Goal: Task Accomplishment & Management: Use online tool/utility

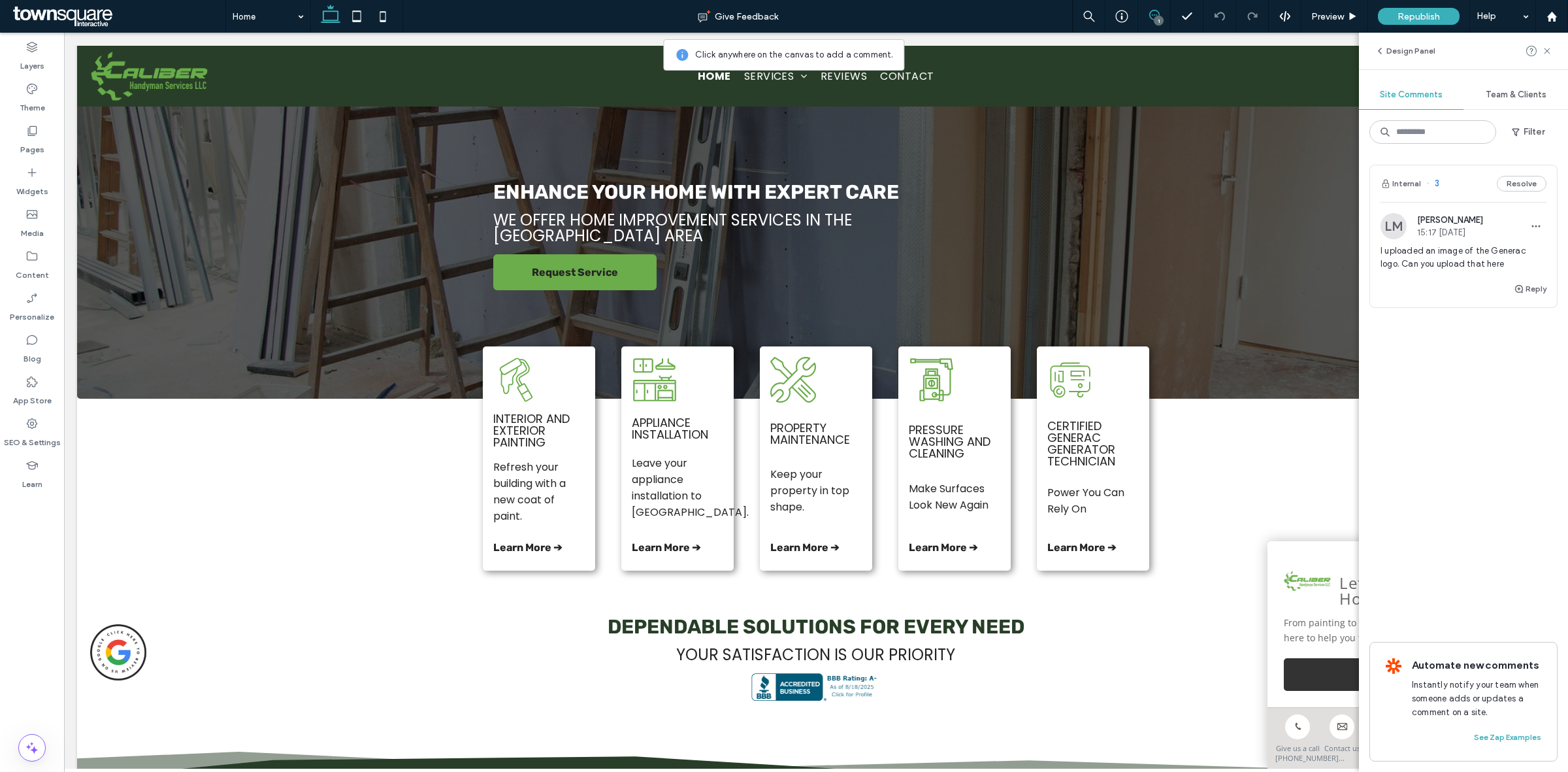
click at [1434, 260] on span "I uploaded an image of the Generac logo. Can you upload that here" at bounding box center [1463, 258] width 166 height 26
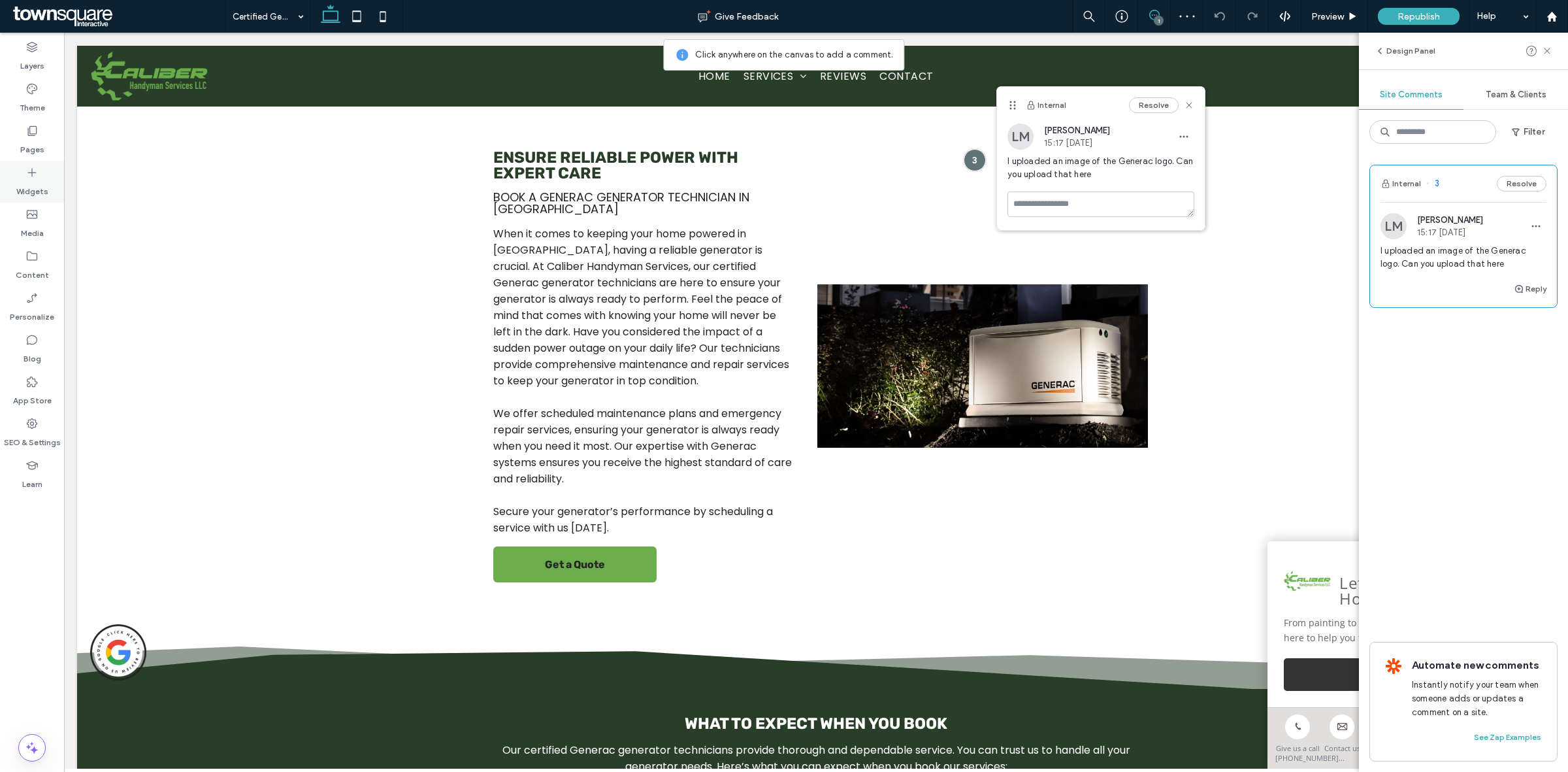
click at [33, 168] on icon at bounding box center [32, 172] width 13 height 13
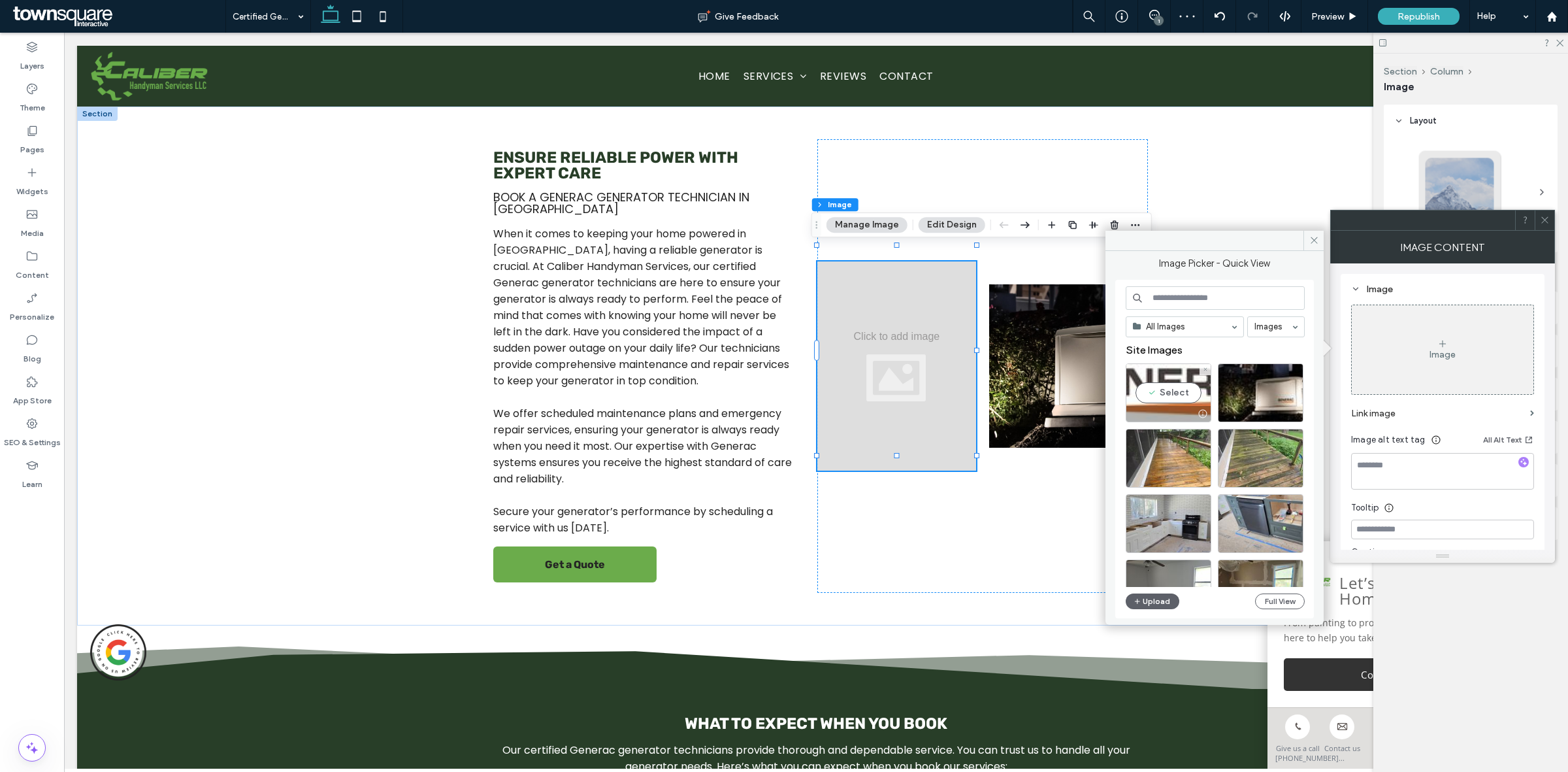
click at [1148, 396] on div "Select" at bounding box center [1168, 393] width 85 height 59
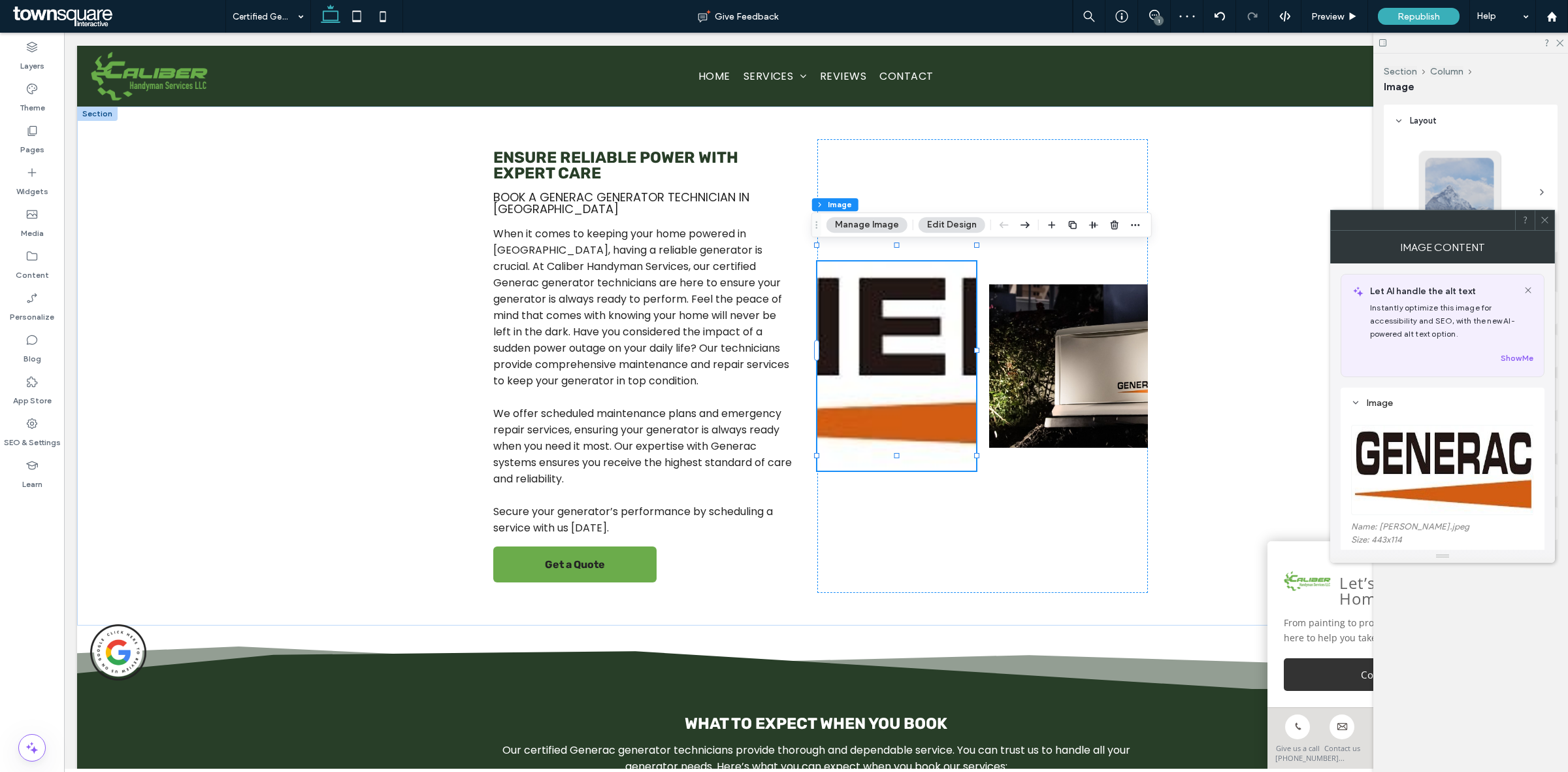
click at [1547, 222] on icon at bounding box center [1545, 220] width 10 height 10
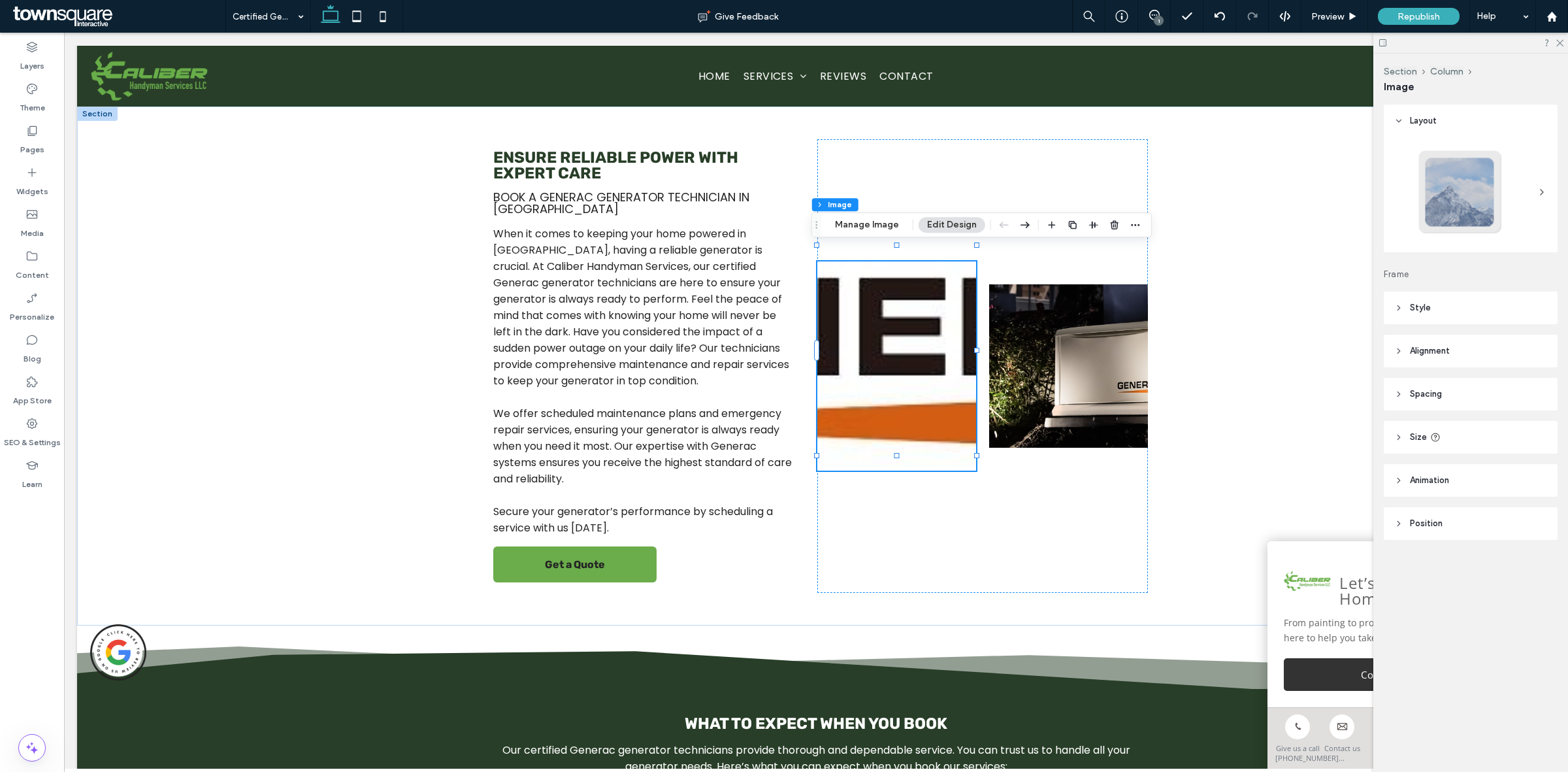
click at [1481, 307] on header "Style" at bounding box center [1471, 308] width 174 height 33
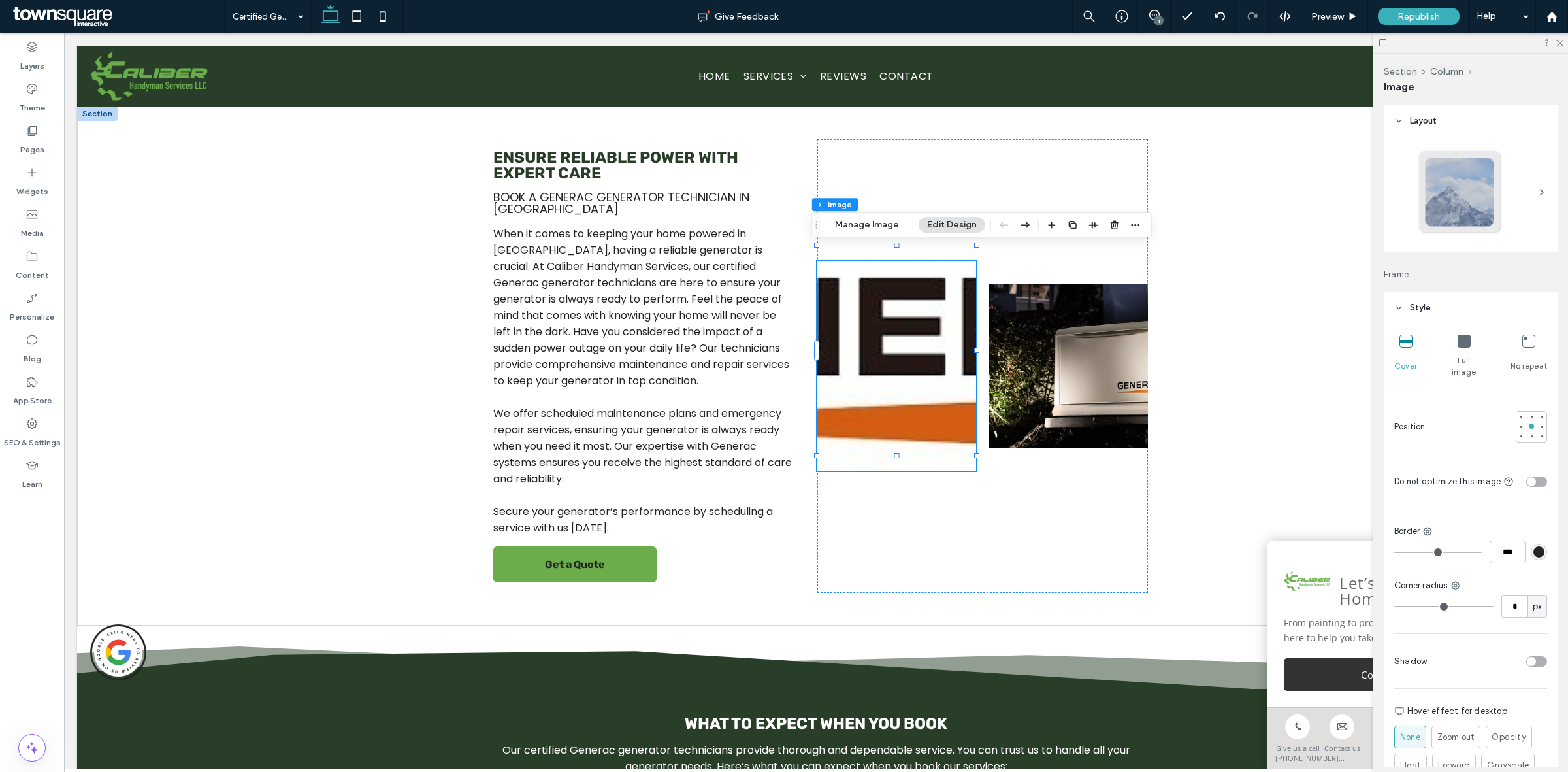
click at [1454, 351] on div "Full image" at bounding box center [1463, 356] width 38 height 53
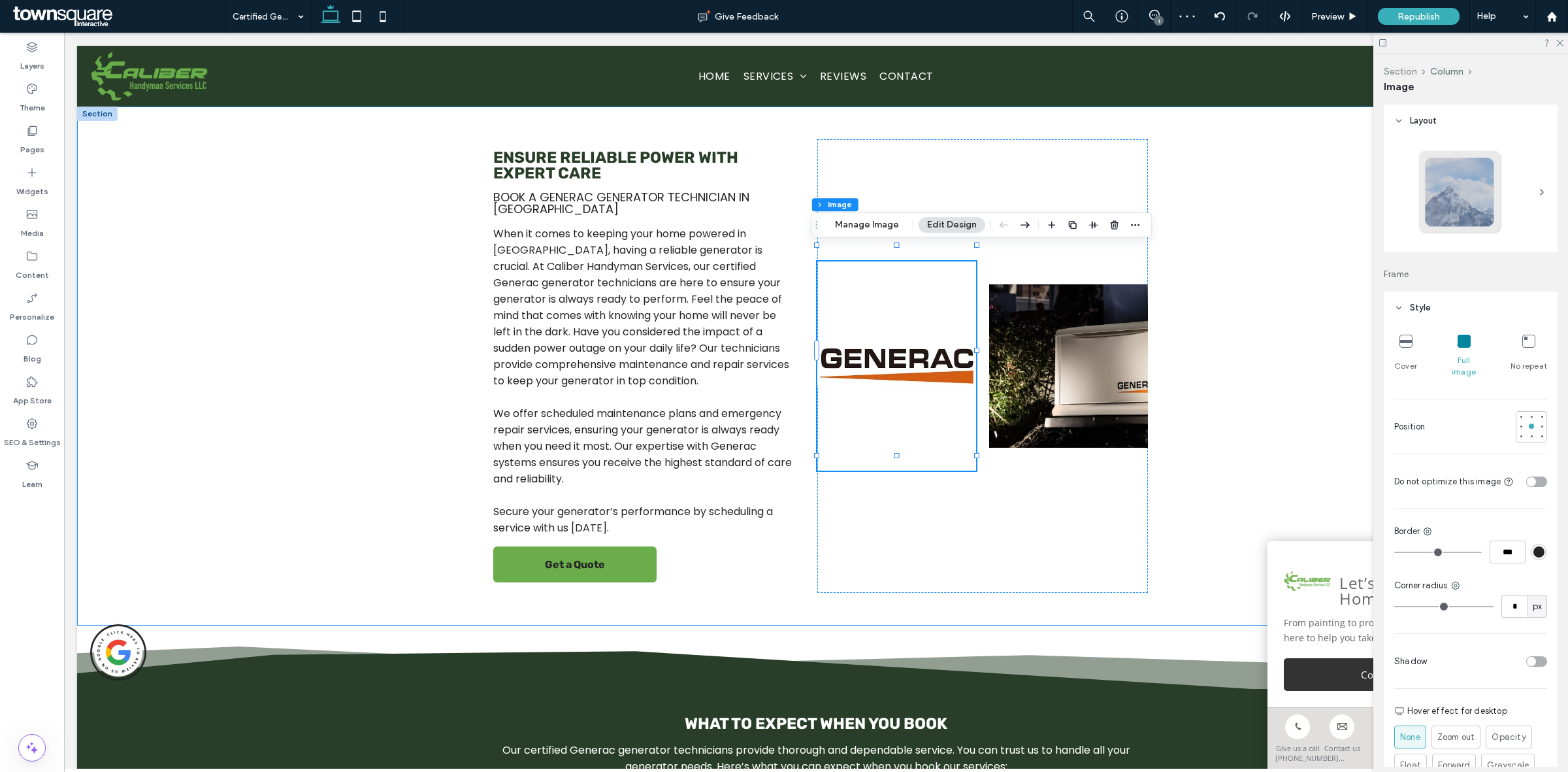
click at [1407, 73] on button "Section" at bounding box center [1400, 72] width 33 height 11
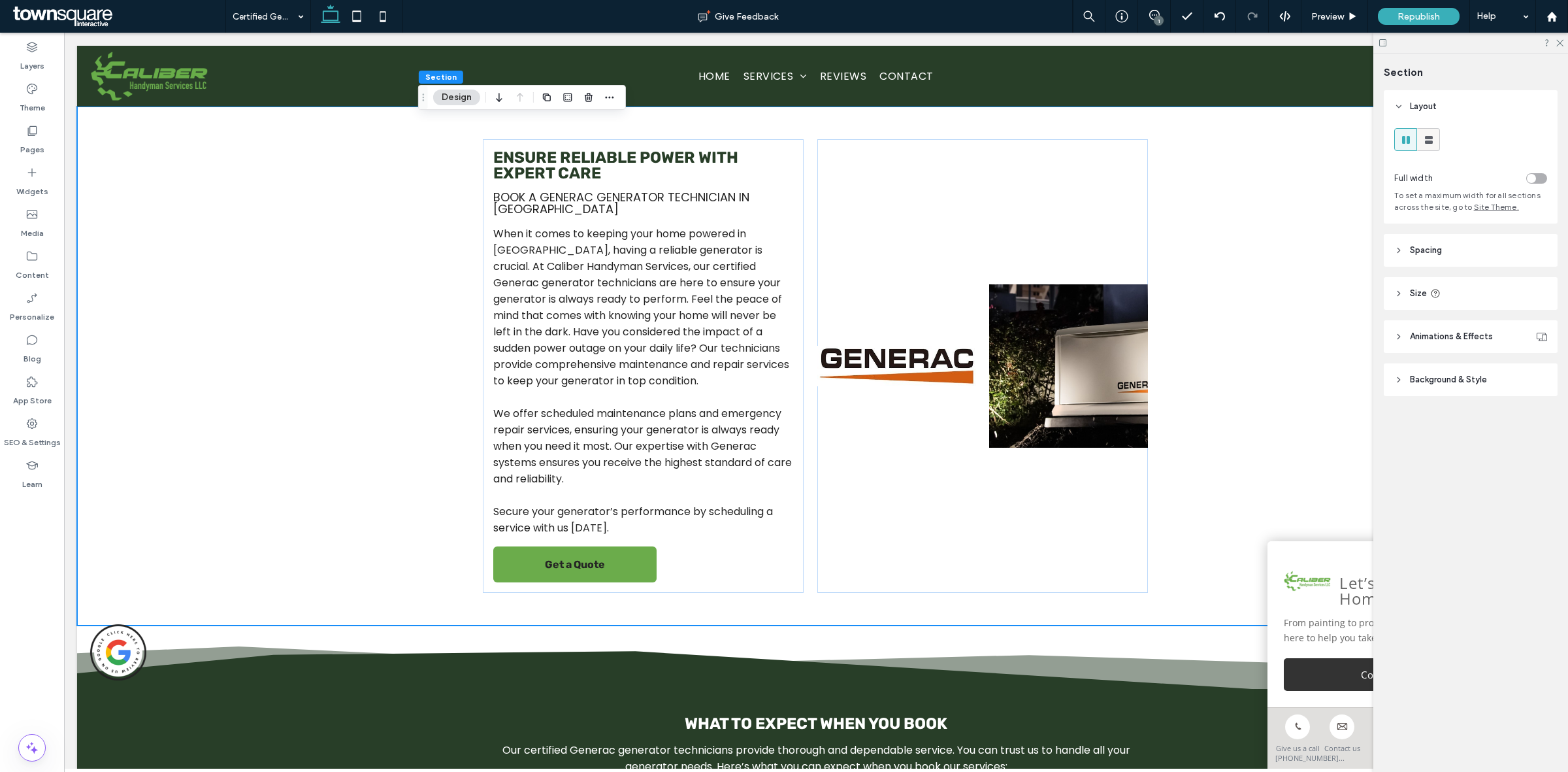
click at [1429, 138] on use at bounding box center [1429, 139] width 8 height 8
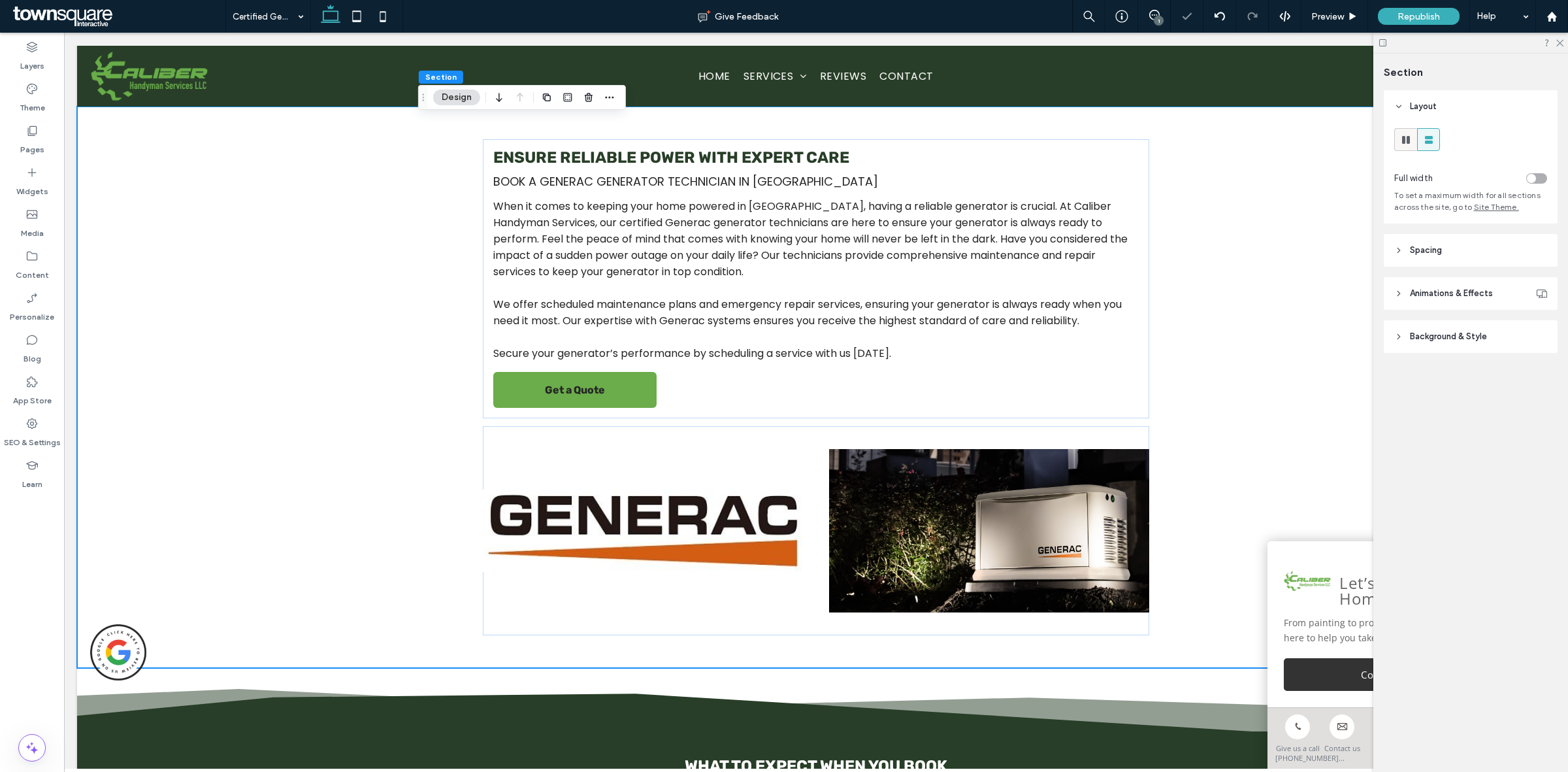
click at [1409, 138] on icon at bounding box center [1406, 139] width 13 height 13
type input "***"
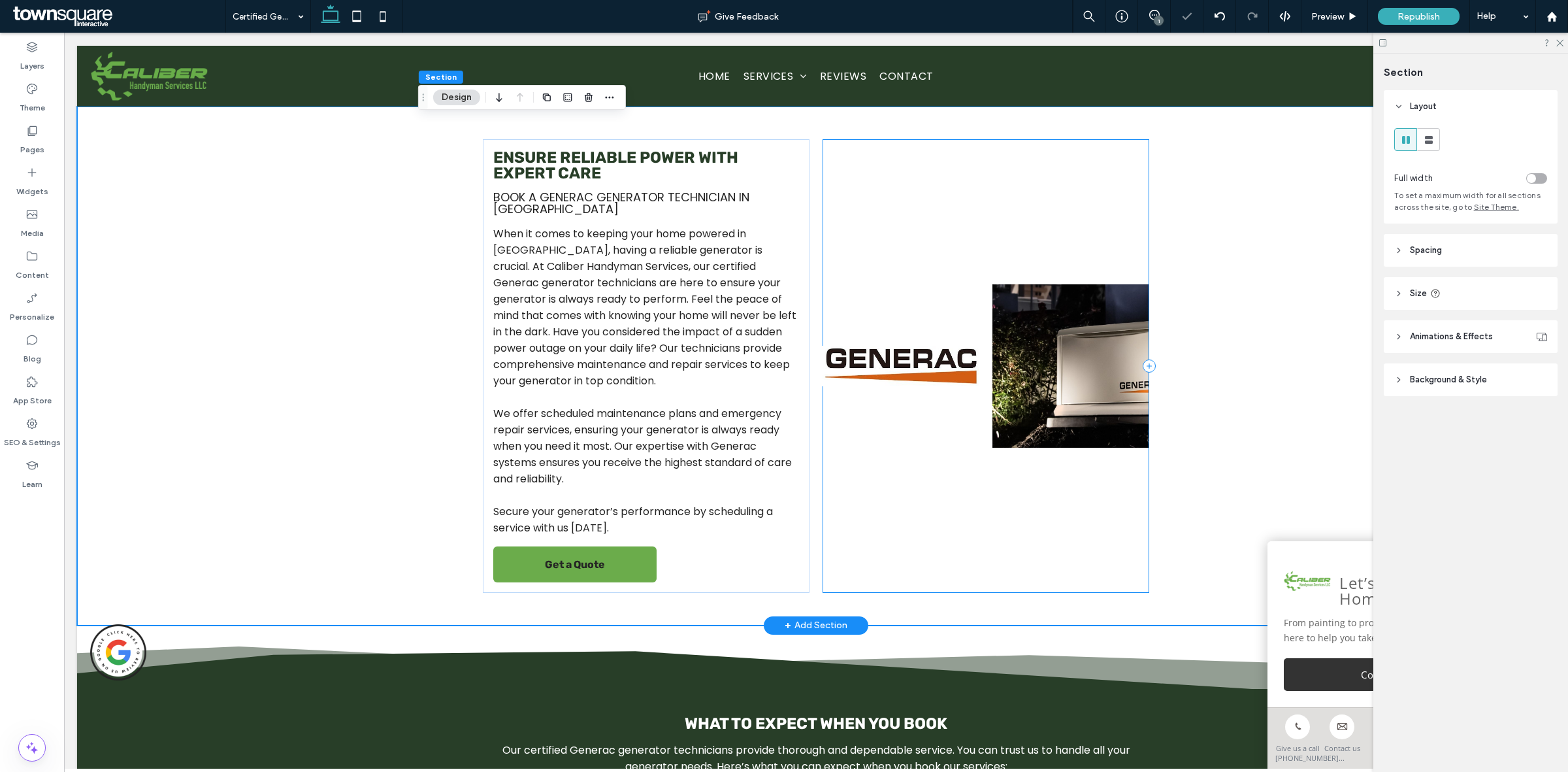
click at [841, 160] on div at bounding box center [986, 366] width 326 height 454
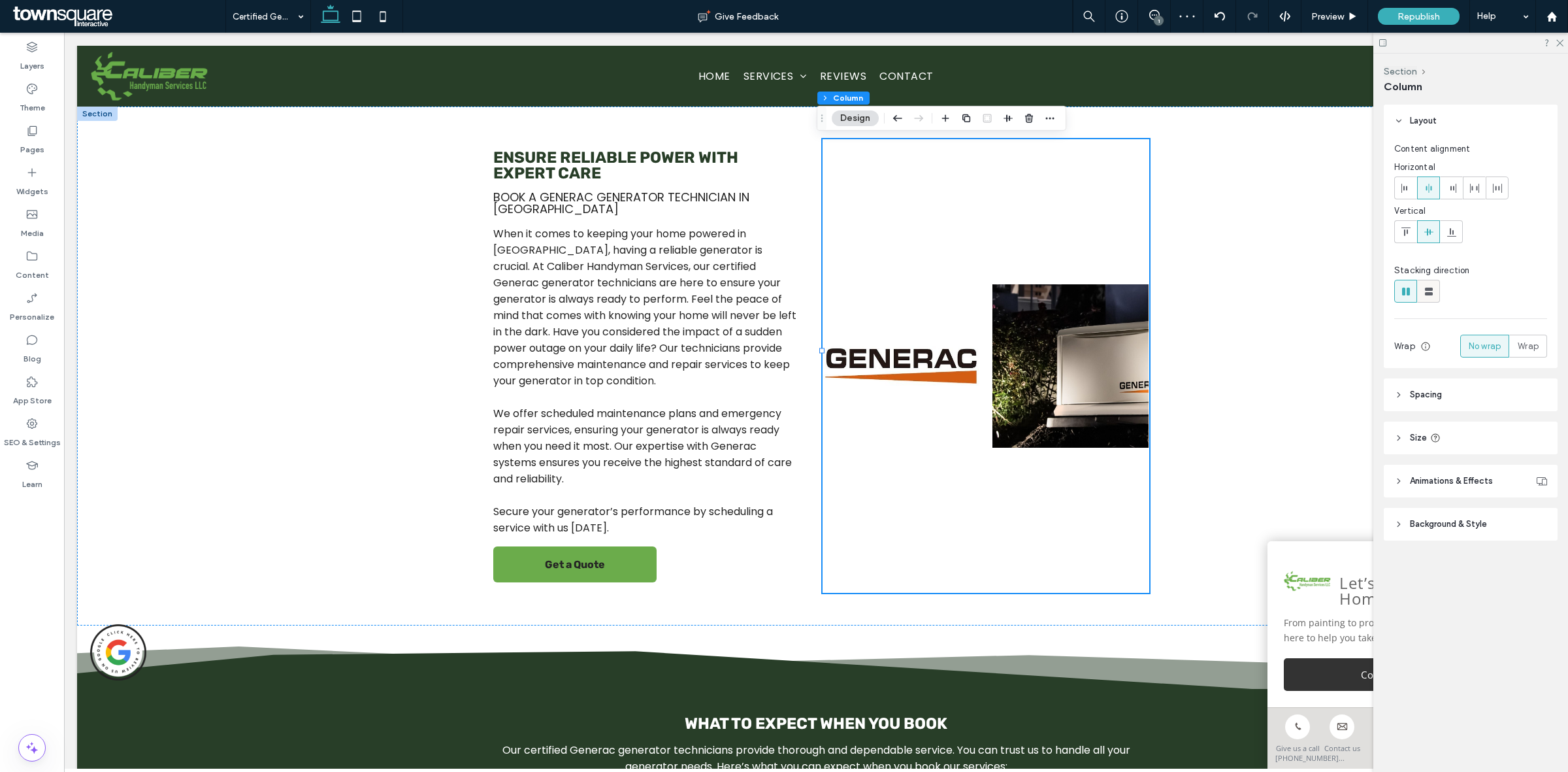
click at [1424, 290] on icon at bounding box center [1429, 292] width 13 height 13
type input "**"
type input "****"
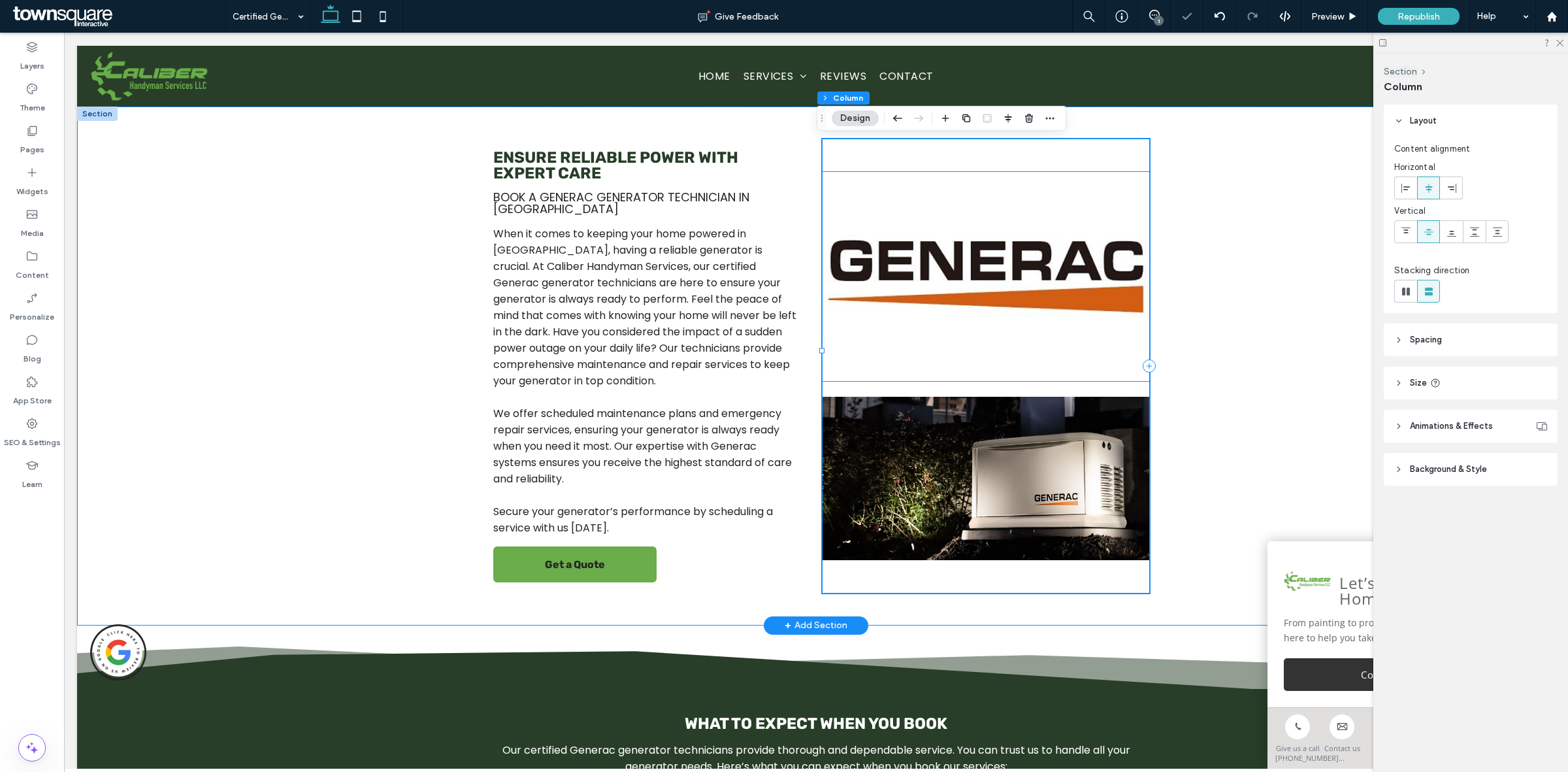
click at [984, 306] on img at bounding box center [986, 277] width 326 height 209
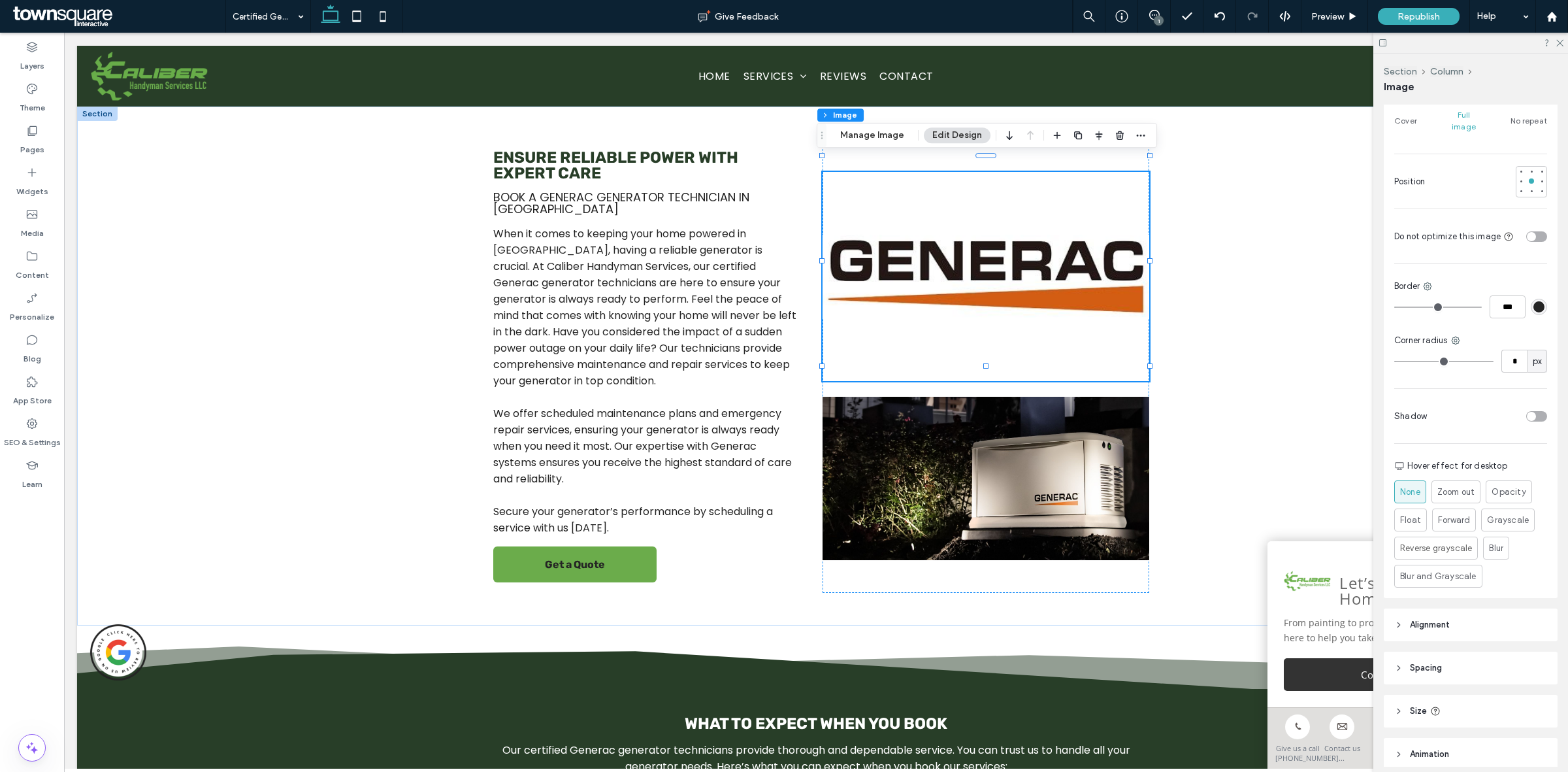
scroll to position [327, 0]
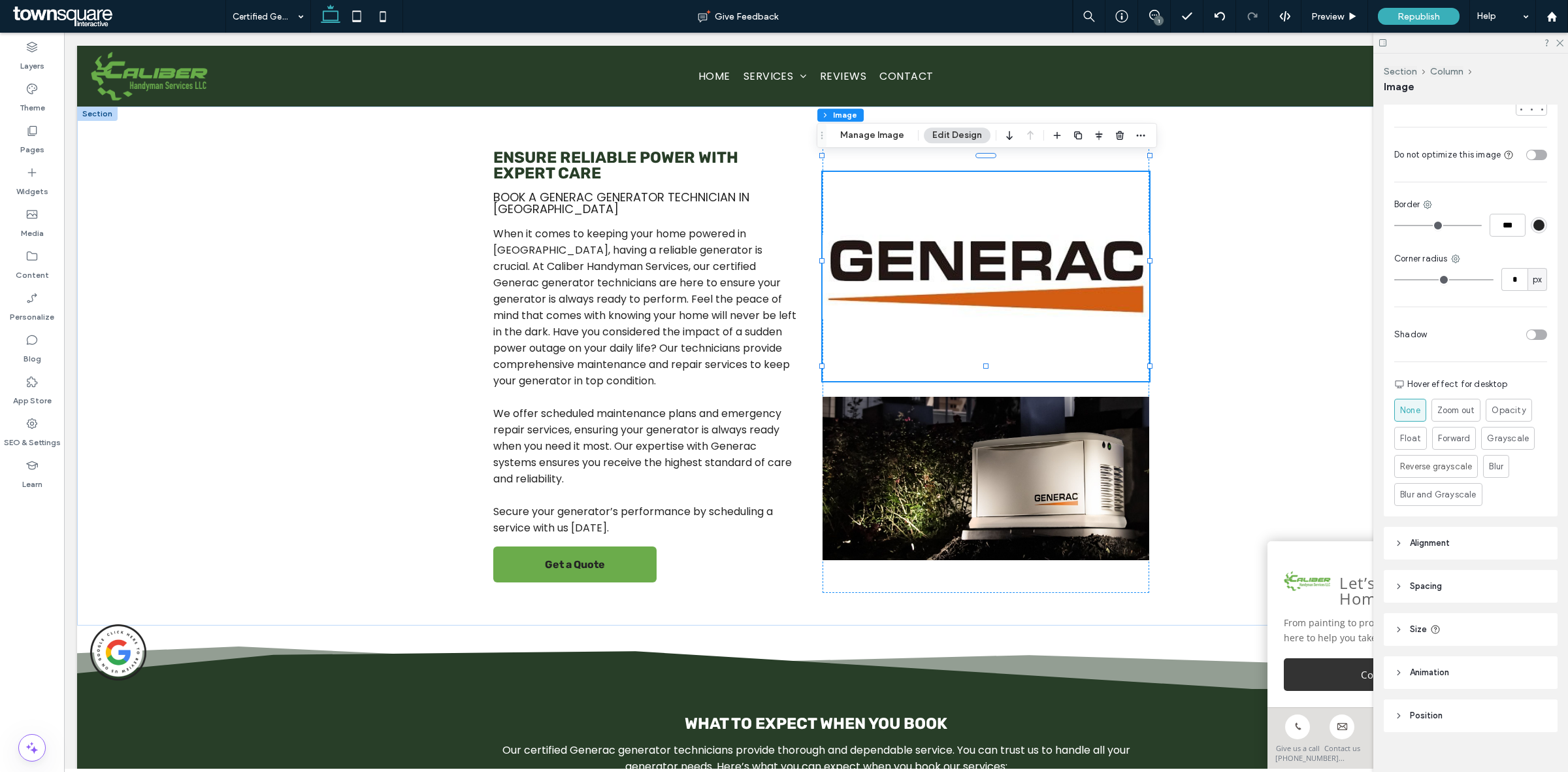
click at [1449, 628] on header "Size" at bounding box center [1471, 630] width 174 height 33
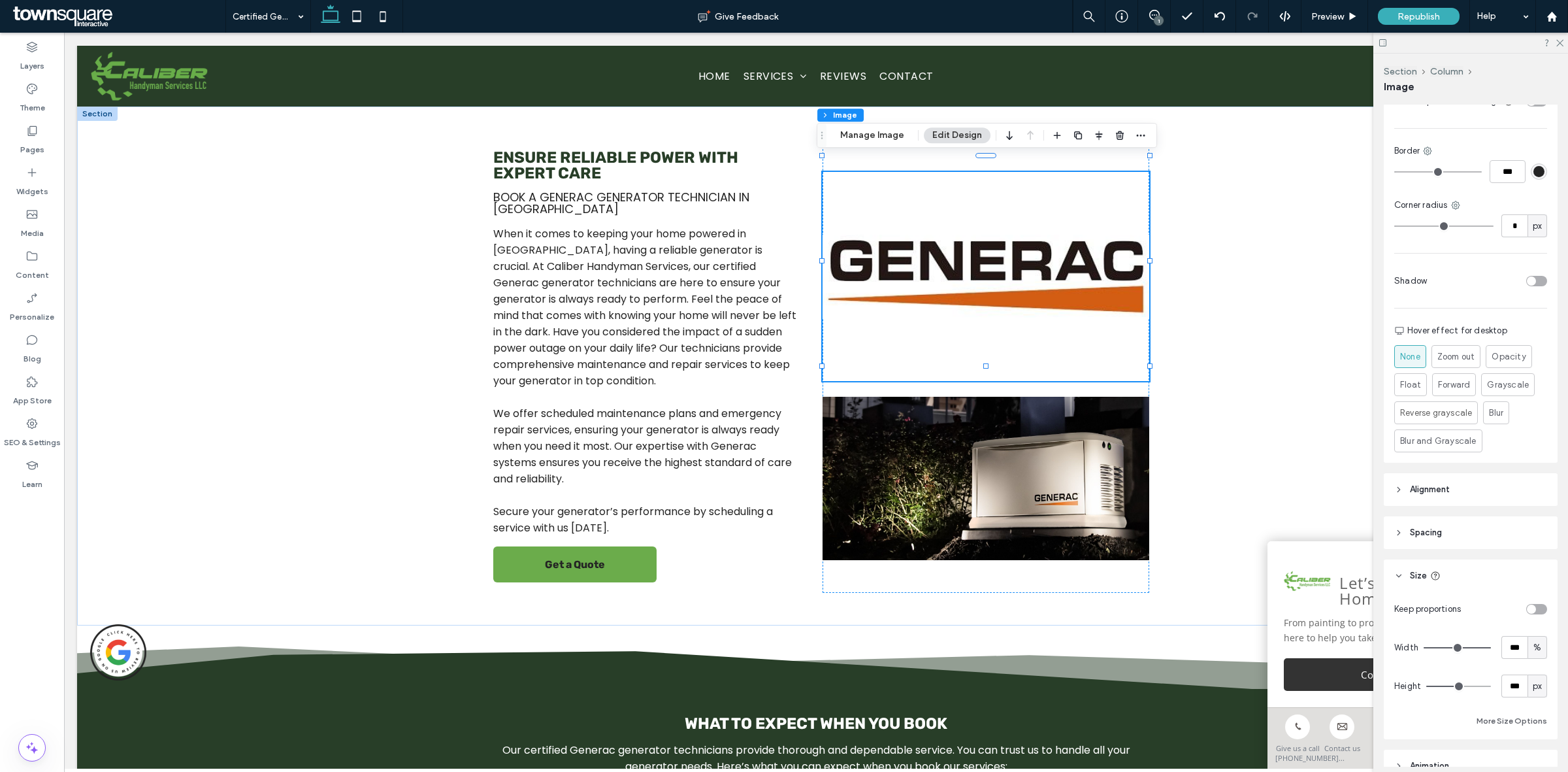
scroll to position [408, 0]
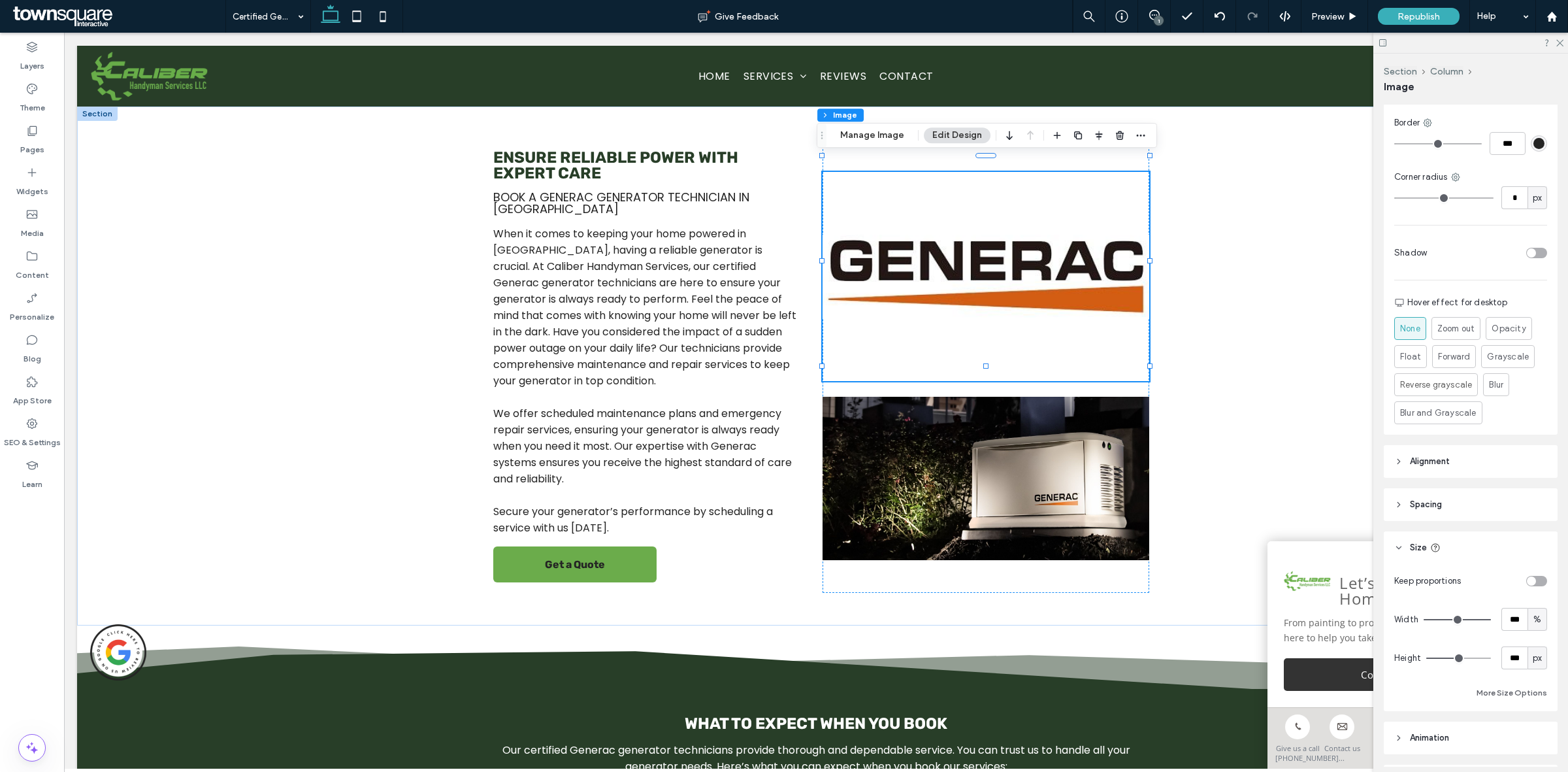
click at [1529, 576] on div "toggle" at bounding box center [1536, 581] width 21 height 11
type input "*"
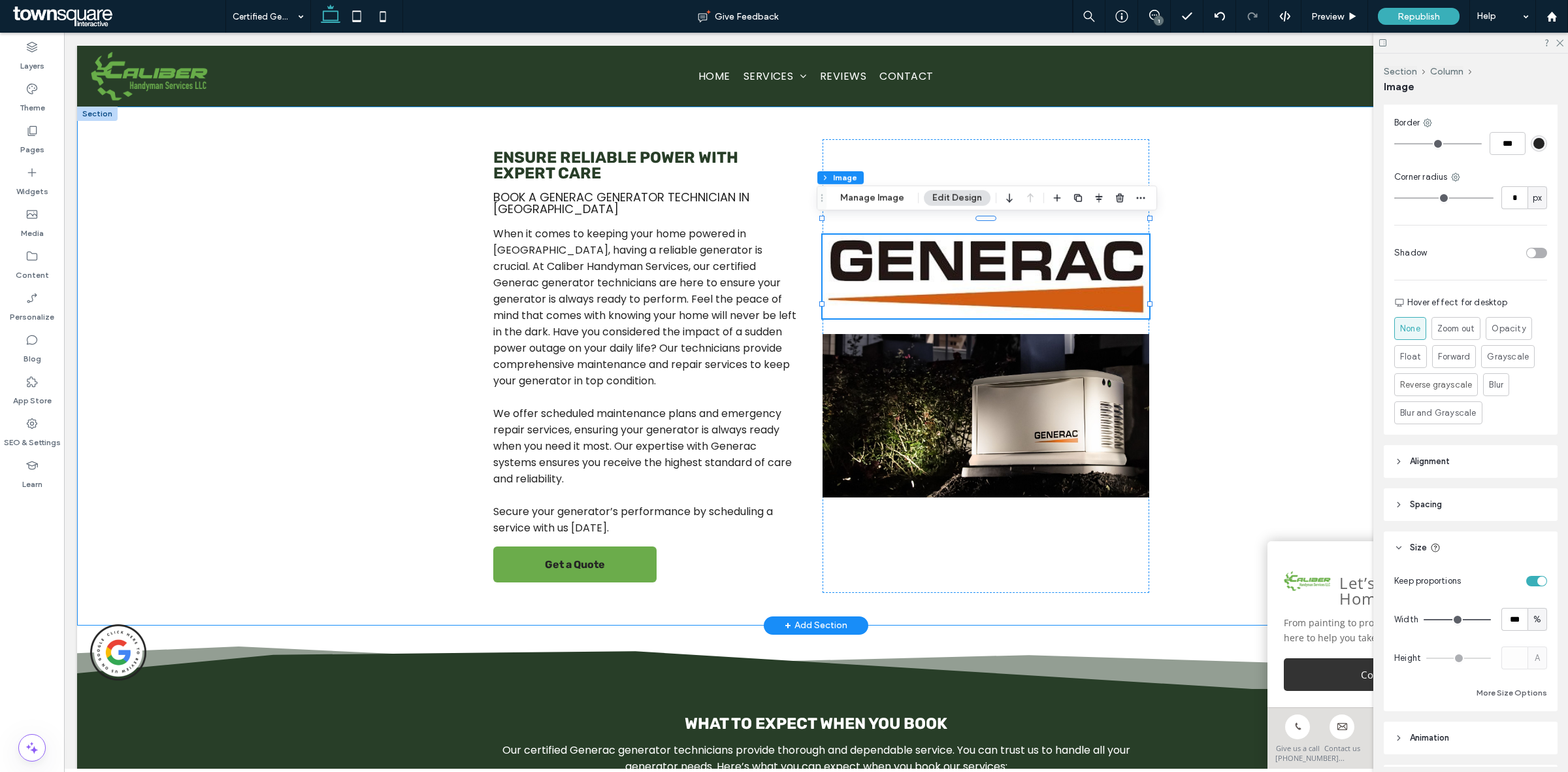
click at [1251, 350] on div "Ensure Reliable Power with Expert Care Book a Generac Generator Technician in […" at bounding box center [816, 366] width 1478 height 519
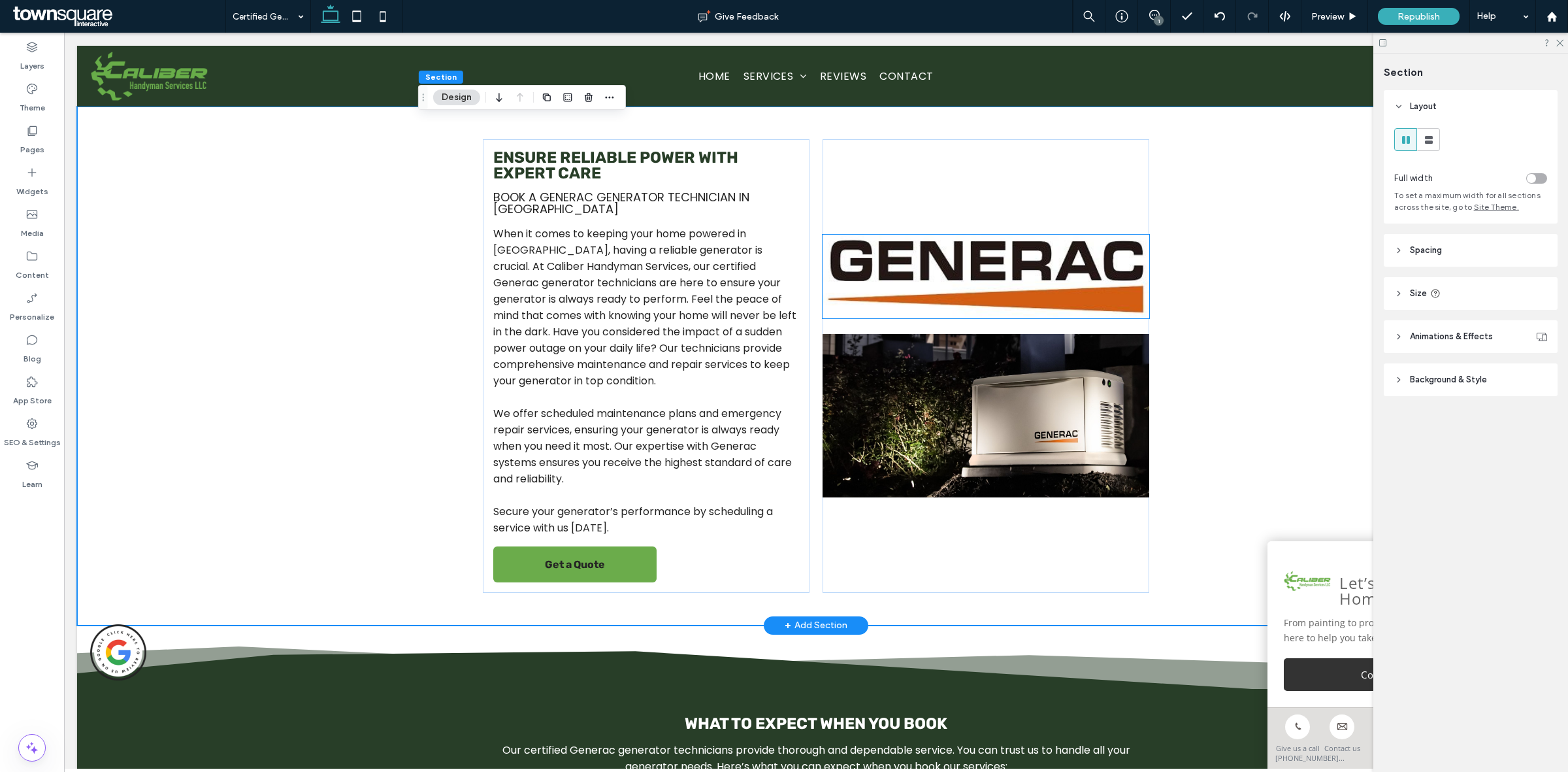
click at [1014, 240] on img at bounding box center [986, 277] width 326 height 84
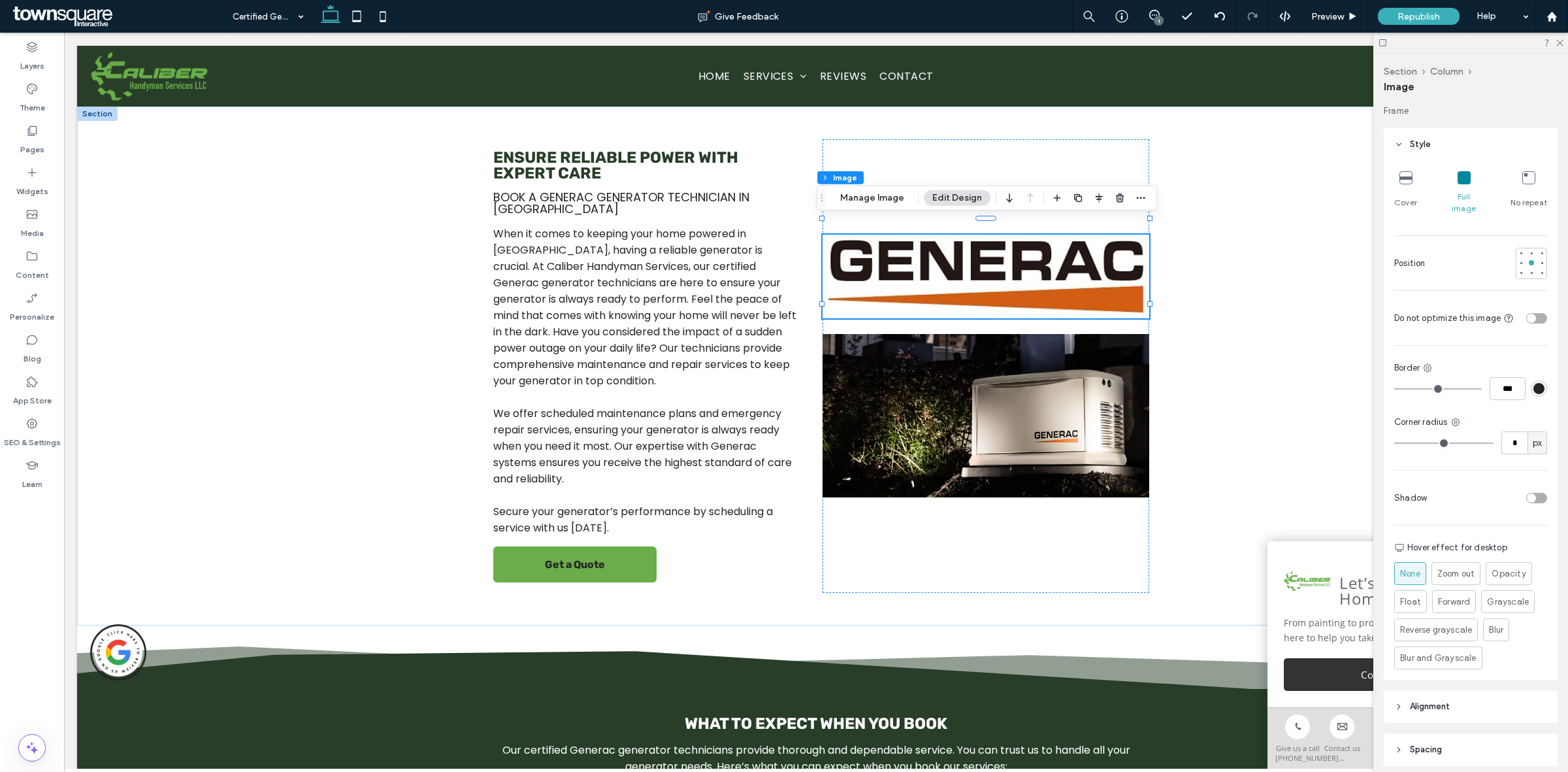
scroll to position [482, 0]
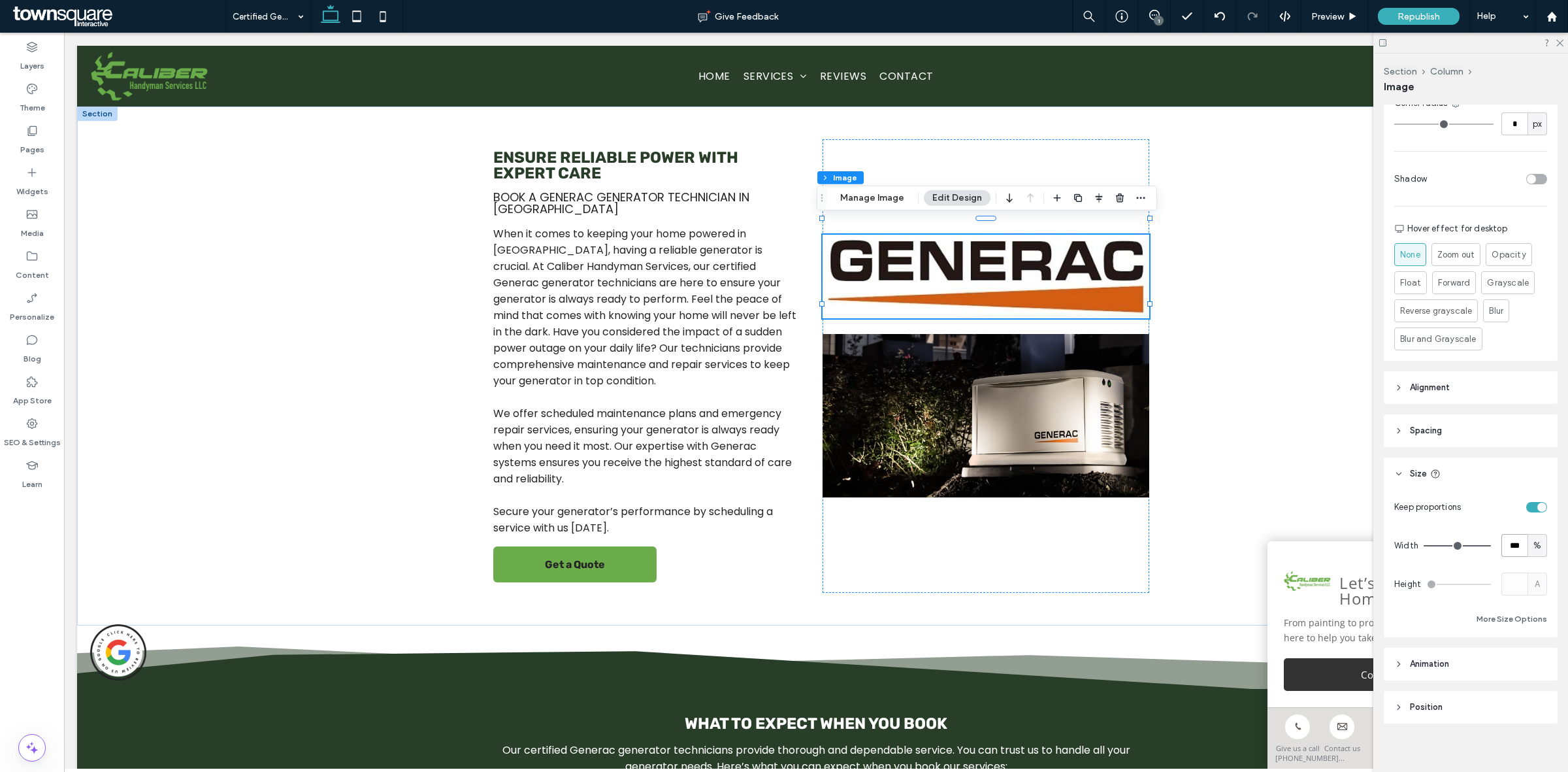
click at [1508, 534] on input "***" at bounding box center [1514, 546] width 26 height 23
type input "**"
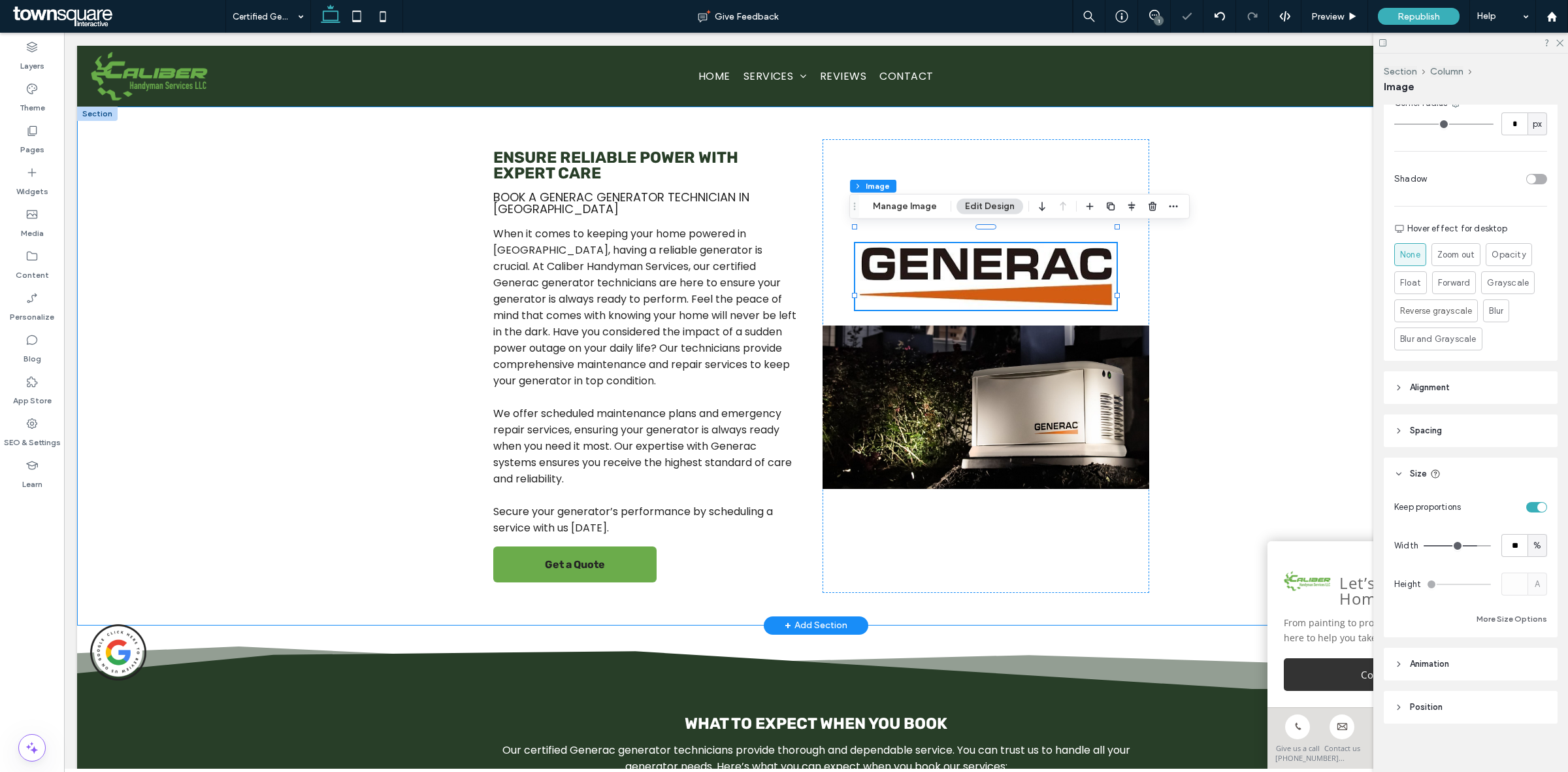
click at [1195, 290] on div "Ensure Reliable Power with Expert Care Book a Generac Generator Technician in […" at bounding box center [816, 366] width 784 height 519
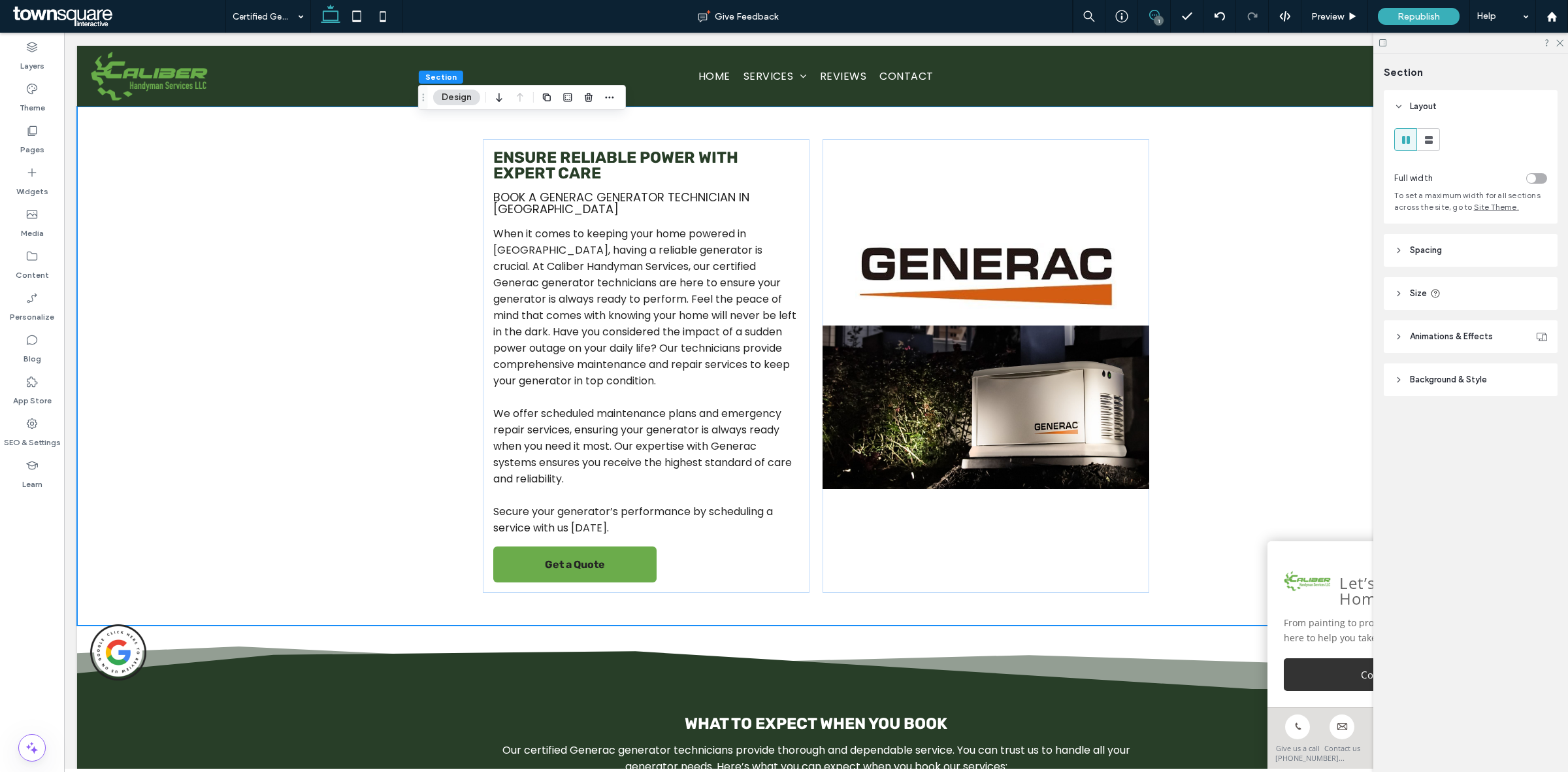
click at [1152, 10] on icon at bounding box center [1154, 15] width 11 height 11
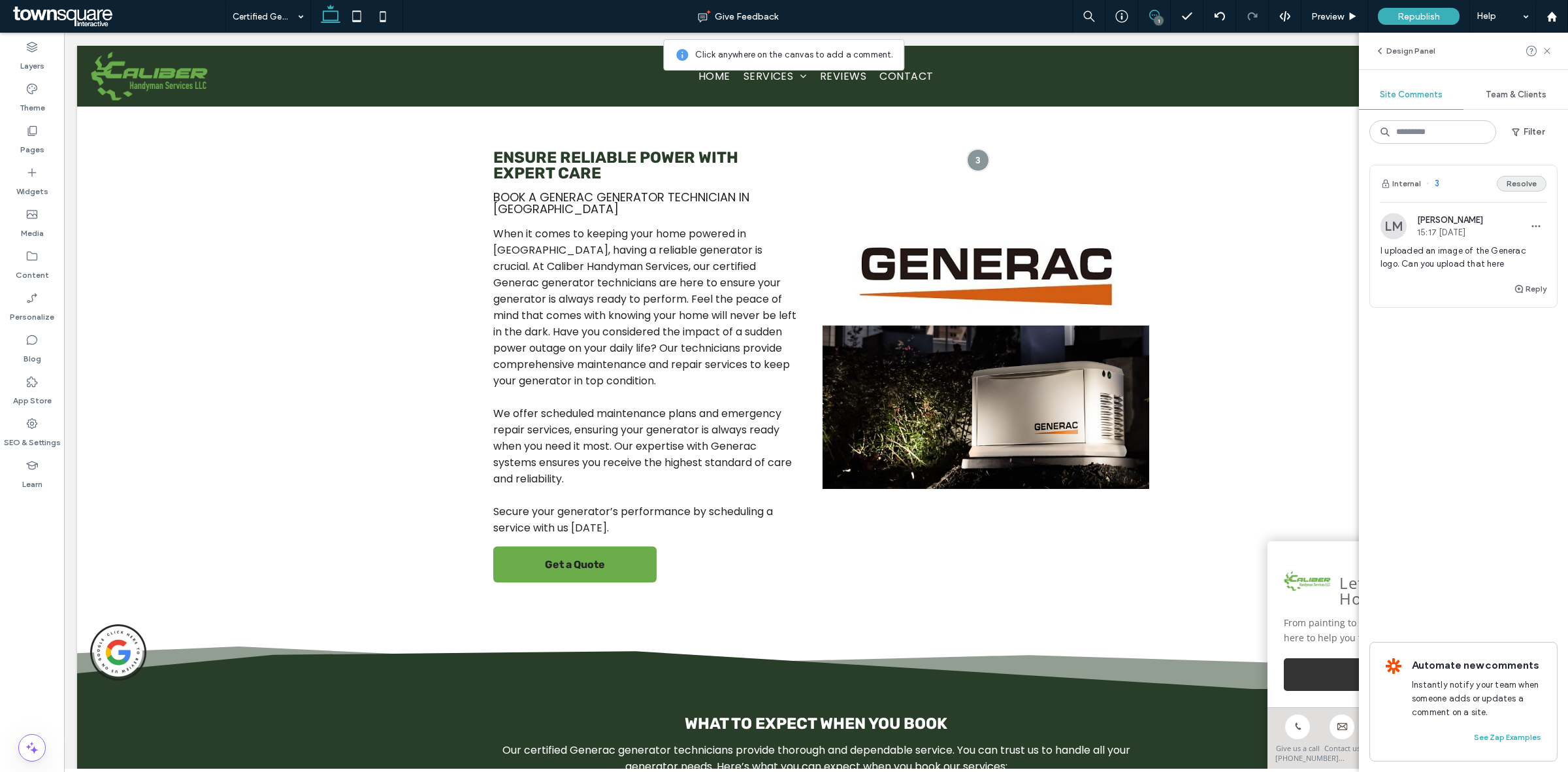
click at [1520, 183] on button "Resolve" at bounding box center [1522, 184] width 50 height 16
click at [1419, 14] on span "Republish" at bounding box center [1419, 17] width 43 height 11
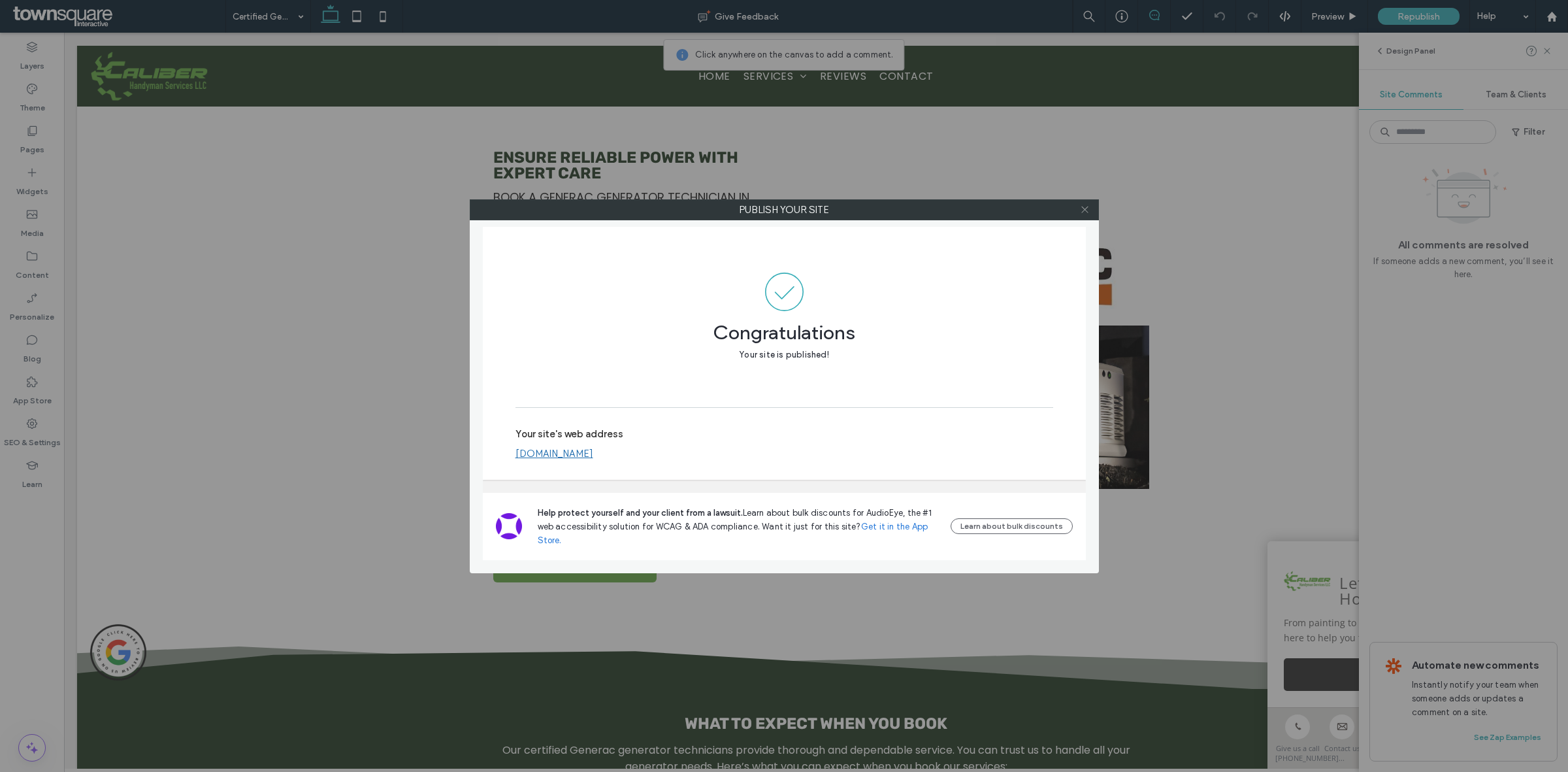
click at [1081, 206] on icon at bounding box center [1085, 210] width 10 height 10
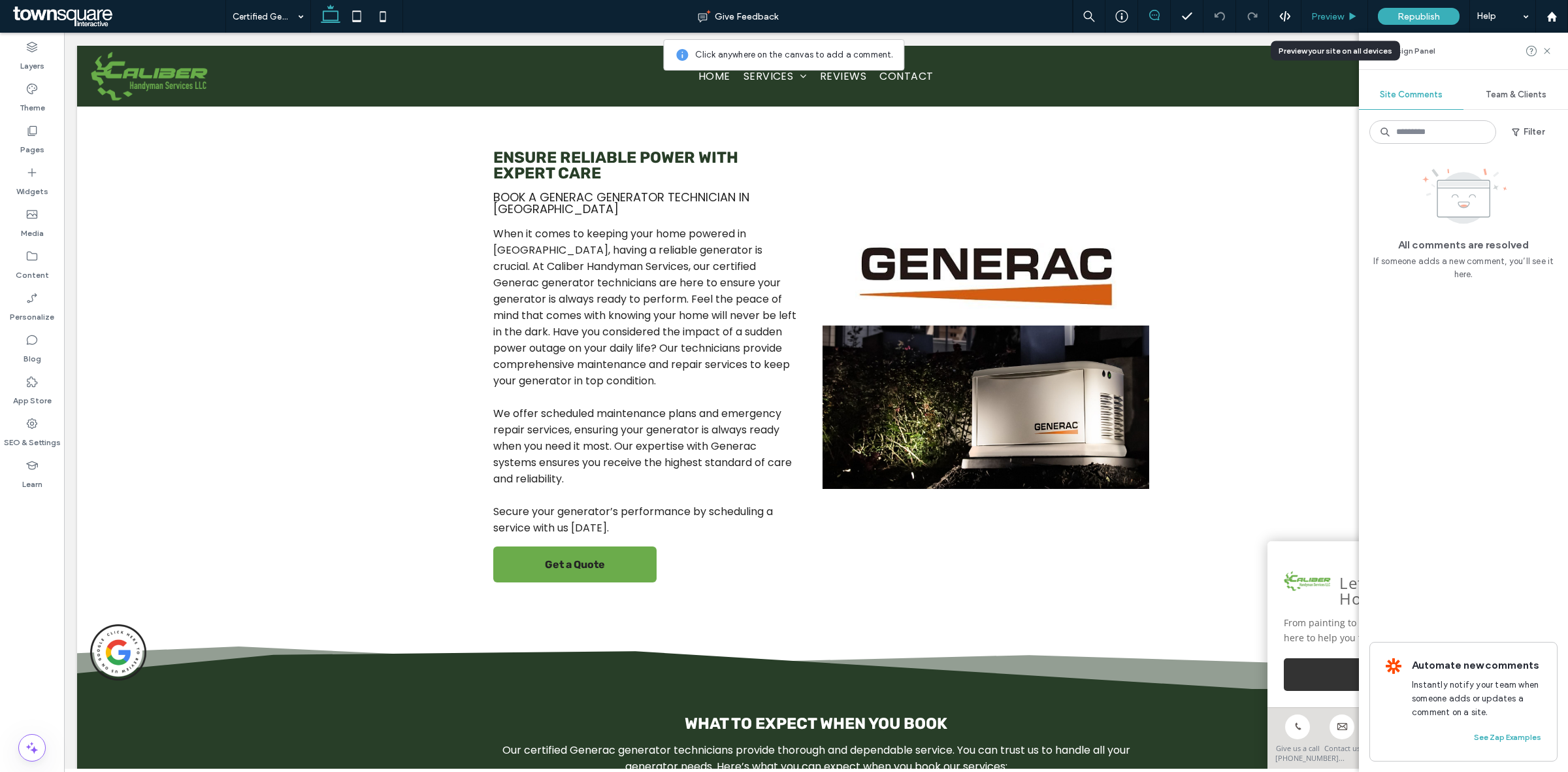
click at [1331, 20] on span "Preview" at bounding box center [1328, 17] width 33 height 11
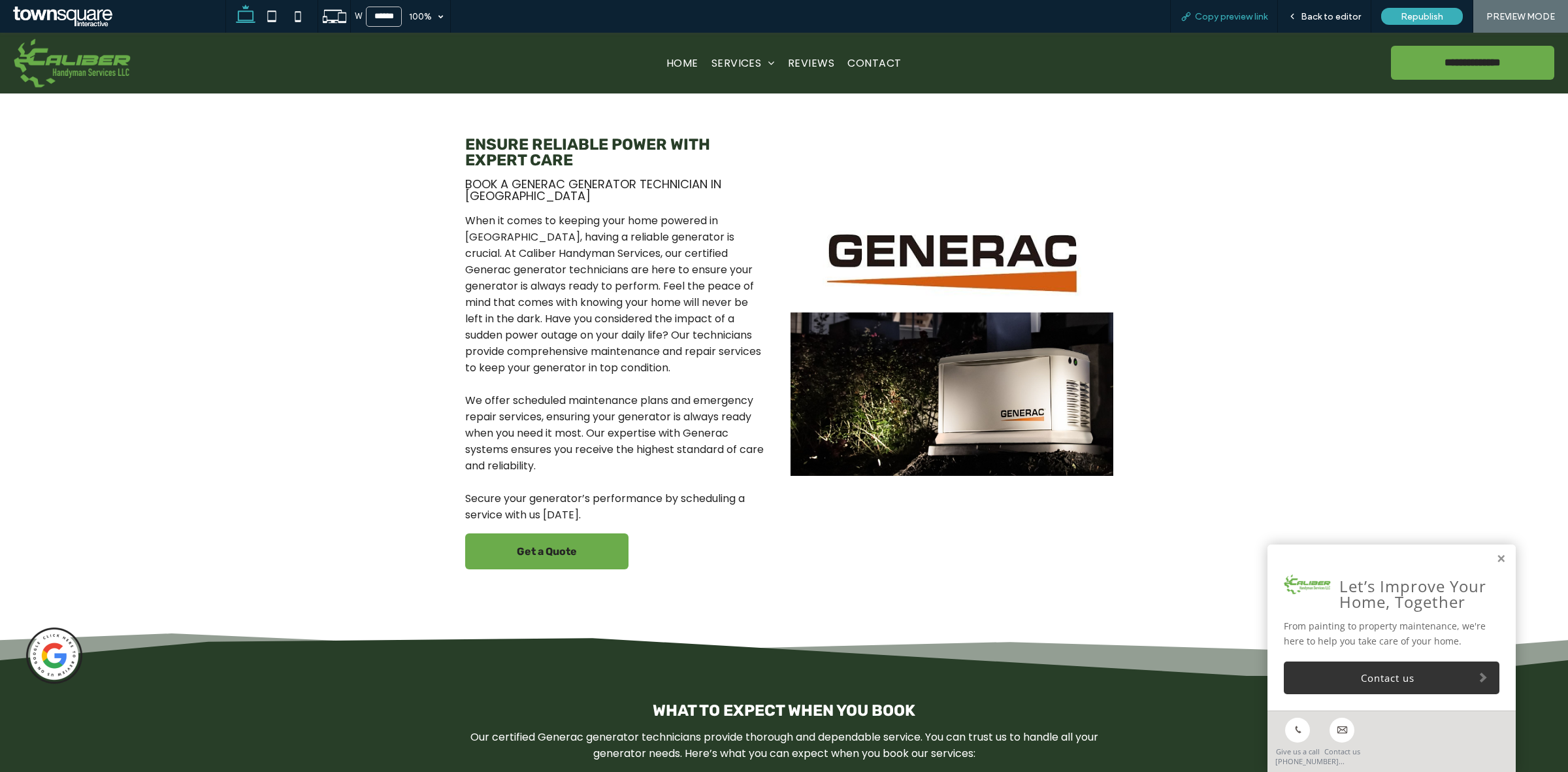
click at [1233, 4] on div "Copy preview link" at bounding box center [1224, 16] width 108 height 33
click at [1232, 14] on span "Copy preview link" at bounding box center [1231, 17] width 73 height 11
